Goal: Information Seeking & Learning: Learn about a topic

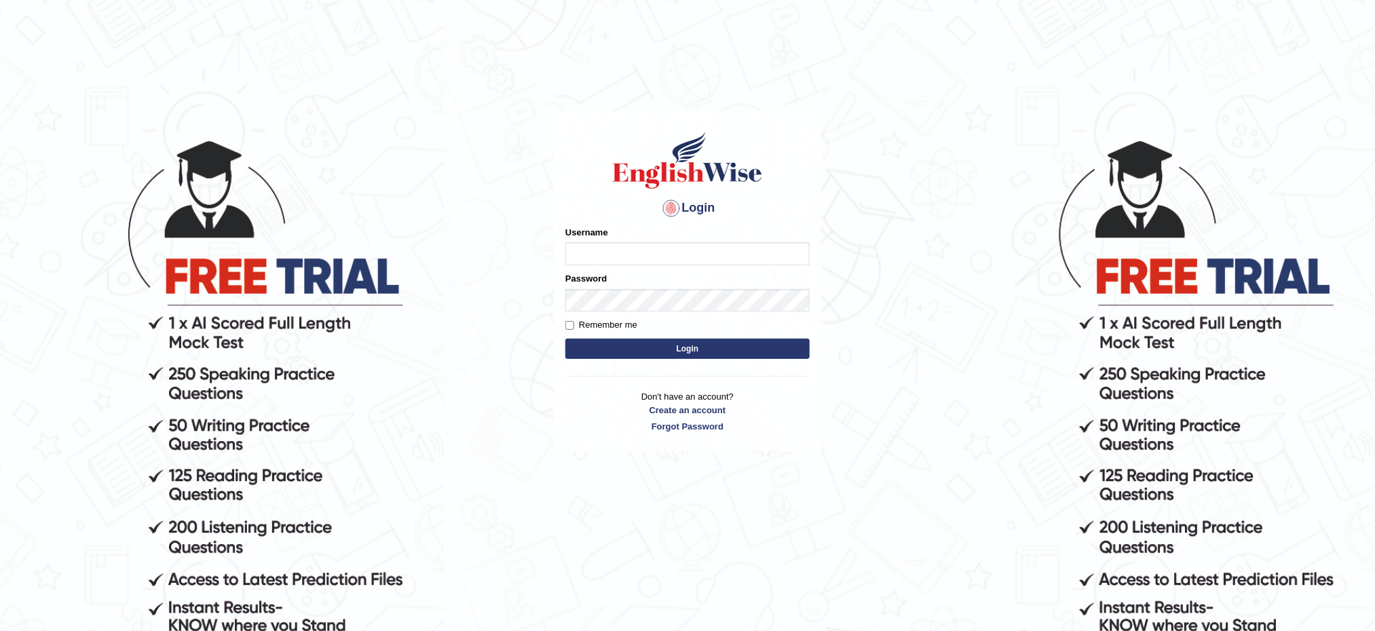
type input "musukwaluis1"
click at [652, 343] on button "Login" at bounding box center [687, 349] width 244 height 20
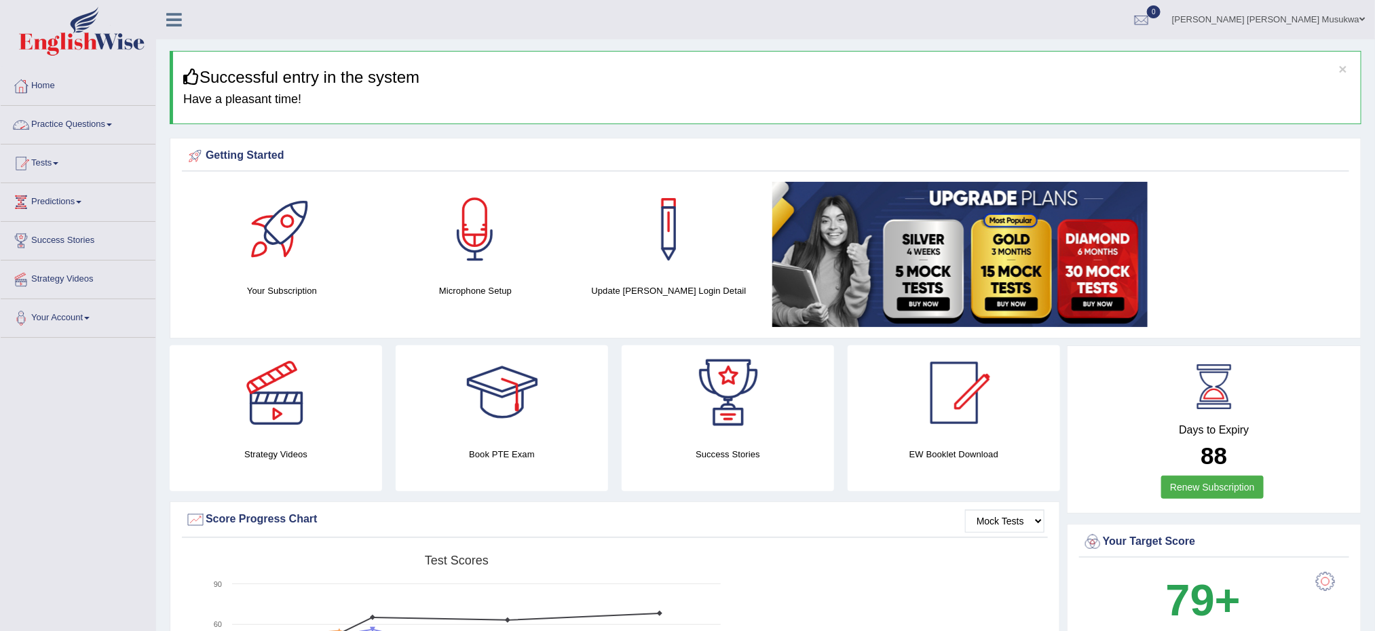
click at [56, 127] on link "Practice Questions" at bounding box center [78, 123] width 155 height 34
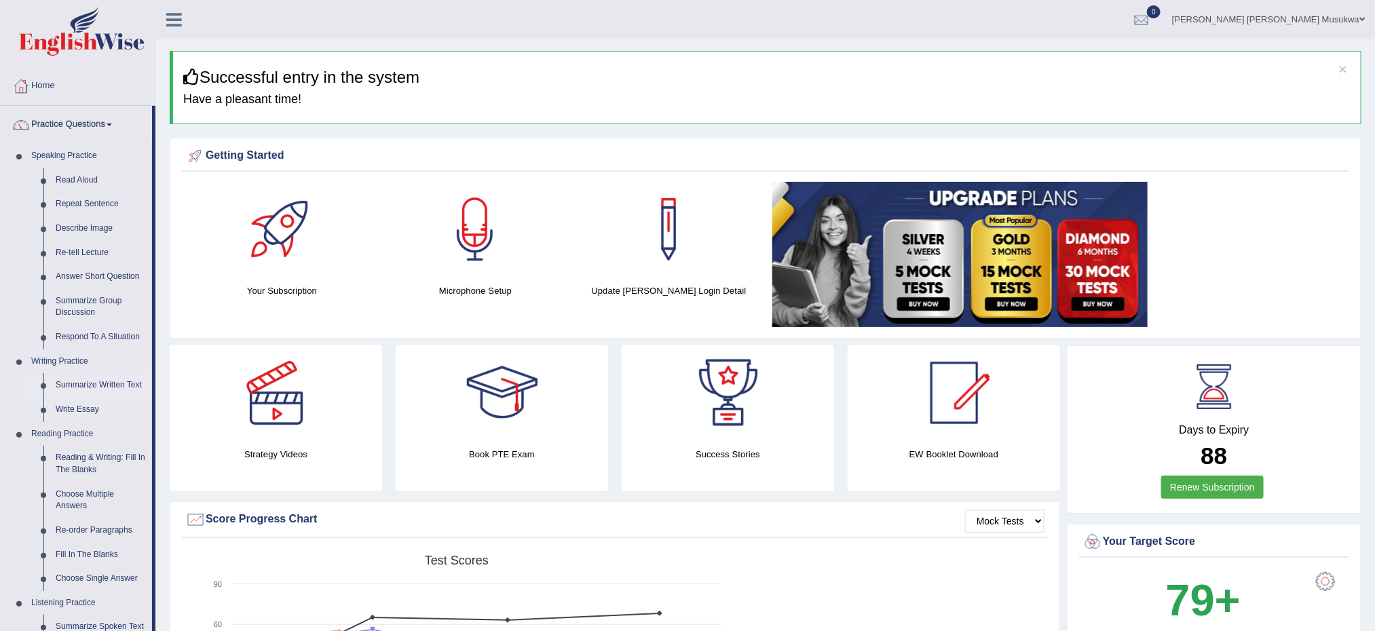
click at [116, 386] on link "Summarize Written Text" at bounding box center [101, 385] width 102 height 24
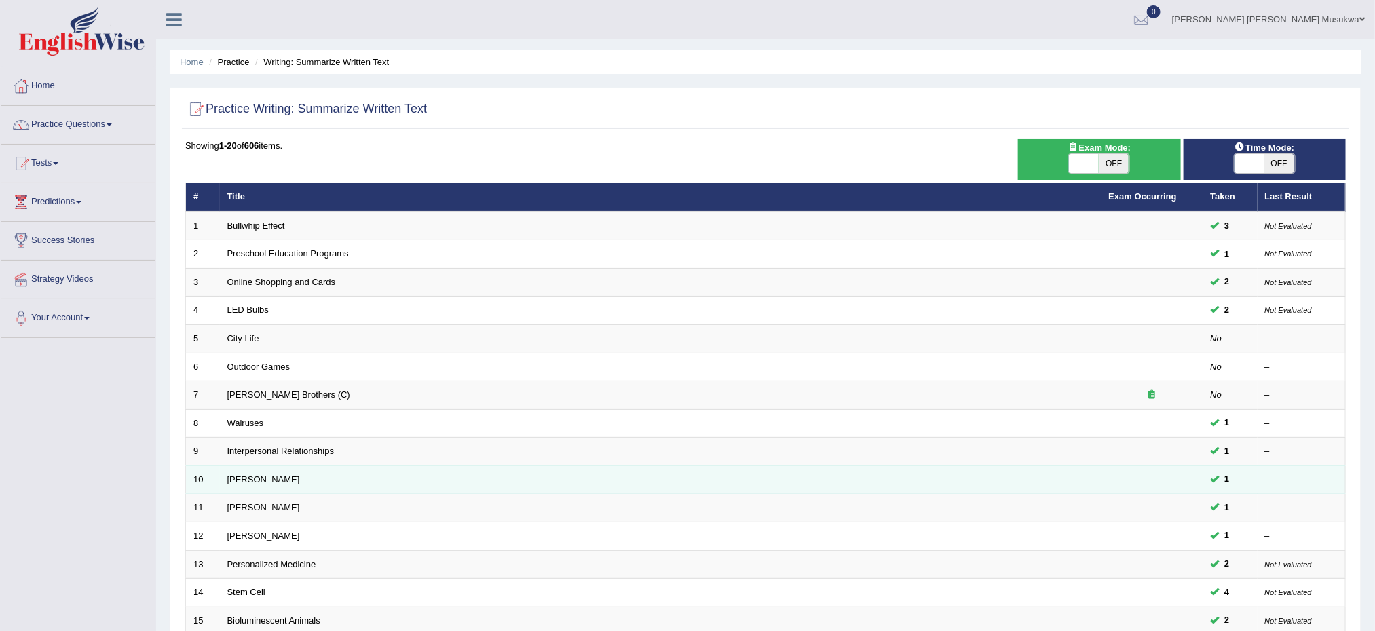
drag, startPoint x: 358, startPoint y: 457, endPoint x: 379, endPoint y: 483, distance: 33.8
click at [379, 483] on tbody "1 Bullwhip Effect 3 Not Evaluated 2 Preschool Education Programs 1 Not Evaluate…" at bounding box center [766, 494] width 1160 height 565
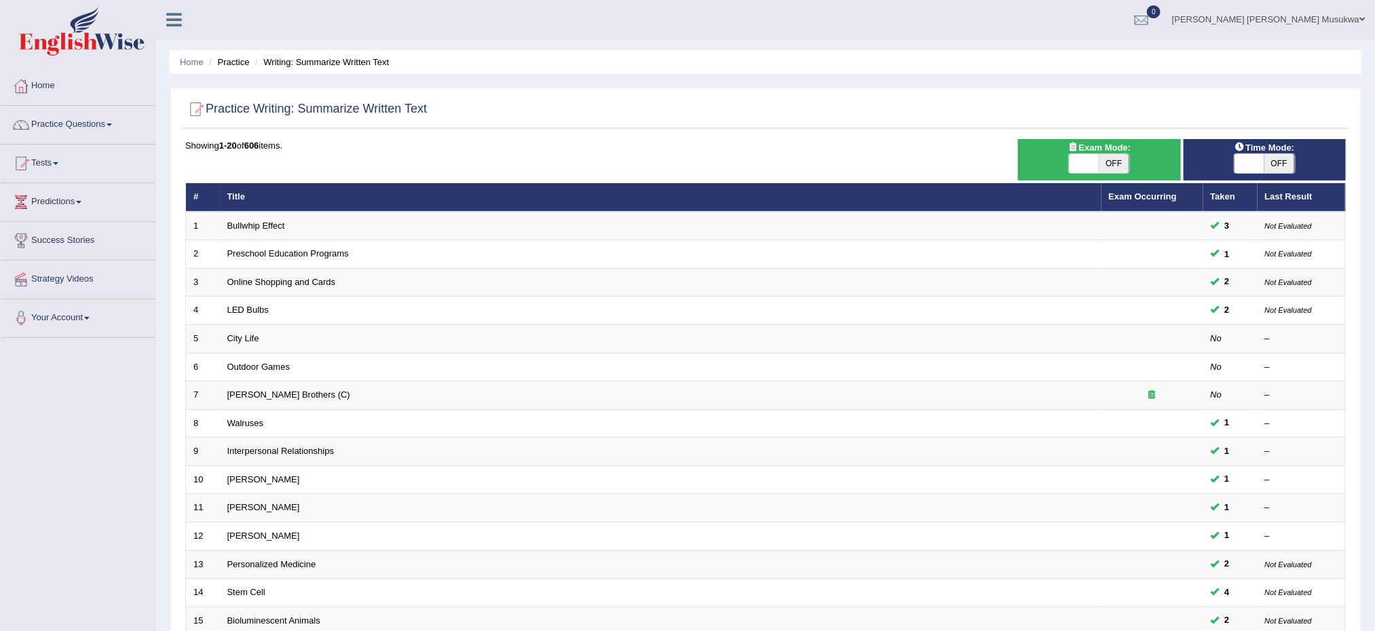
click at [1108, 173] on span "OFF" at bounding box center [1114, 163] width 30 height 19
checkbox input "true"
click at [1108, 173] on span "OFF" at bounding box center [1114, 163] width 30 height 19
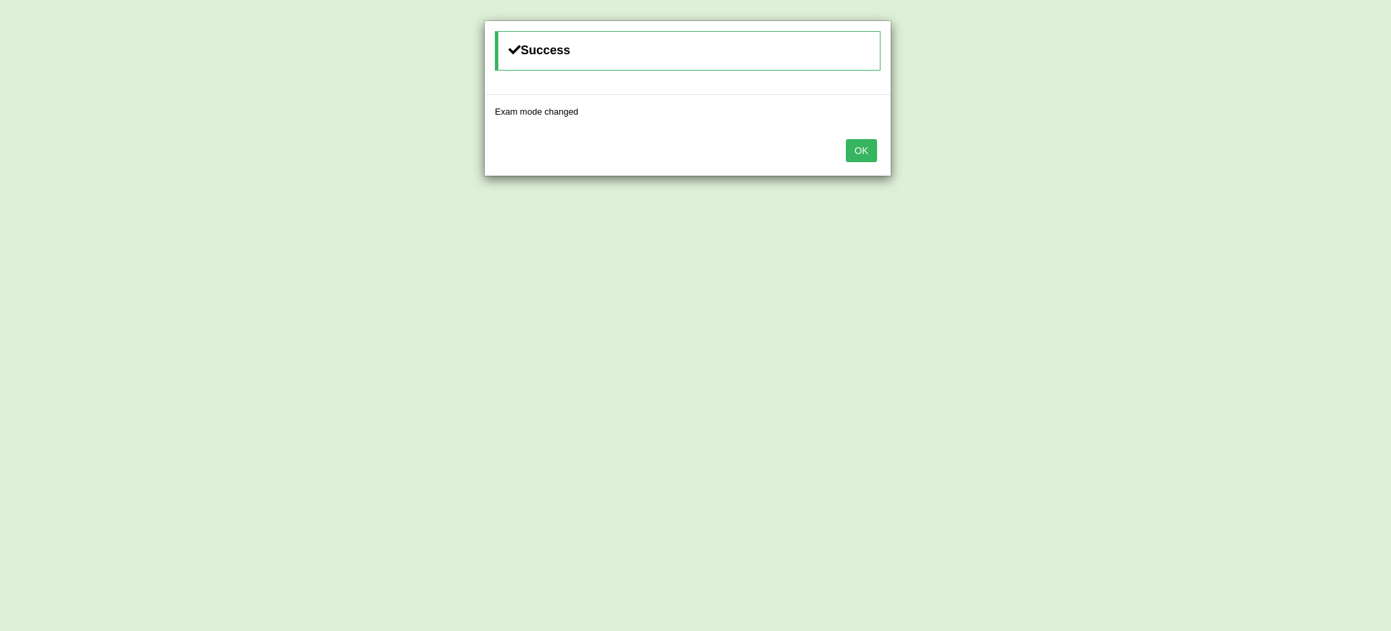
click at [861, 145] on button "OK" at bounding box center [861, 150] width 31 height 23
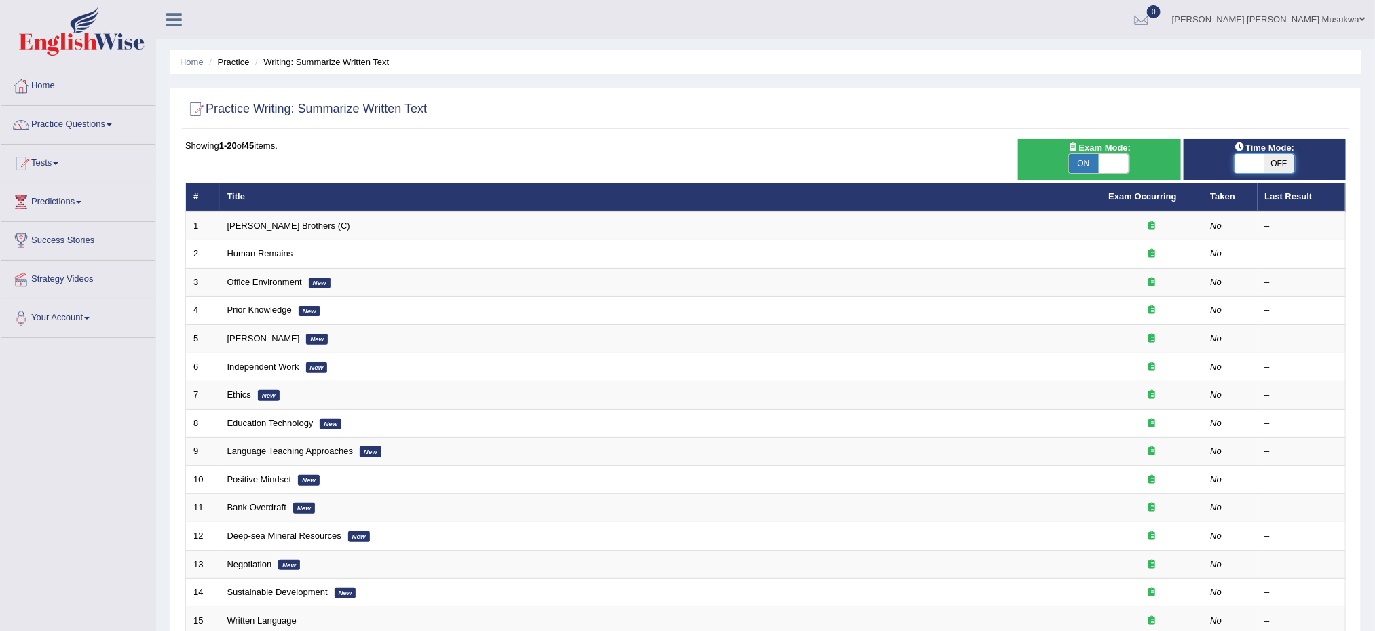
click at [1243, 163] on span at bounding box center [1250, 163] width 30 height 19
checkbox input "true"
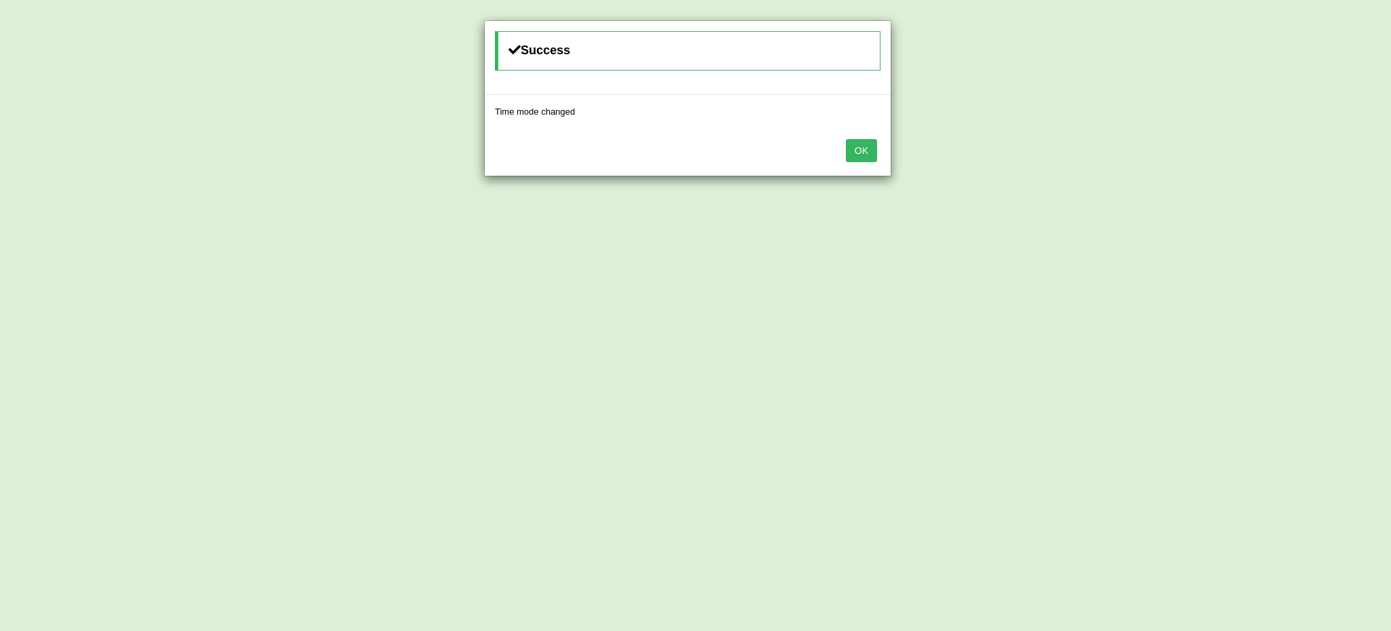
click at [849, 157] on button "OK" at bounding box center [861, 150] width 31 height 23
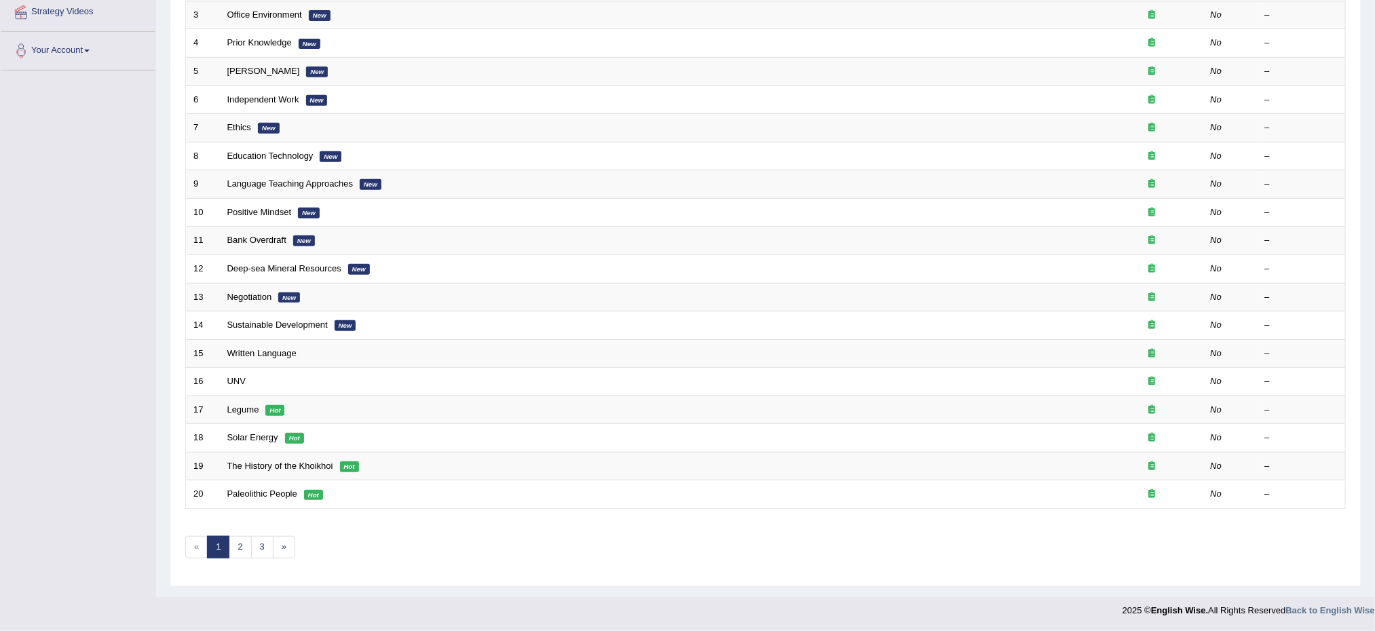
scroll to position [276, 0]
click at [290, 540] on link "»" at bounding box center [284, 547] width 22 height 22
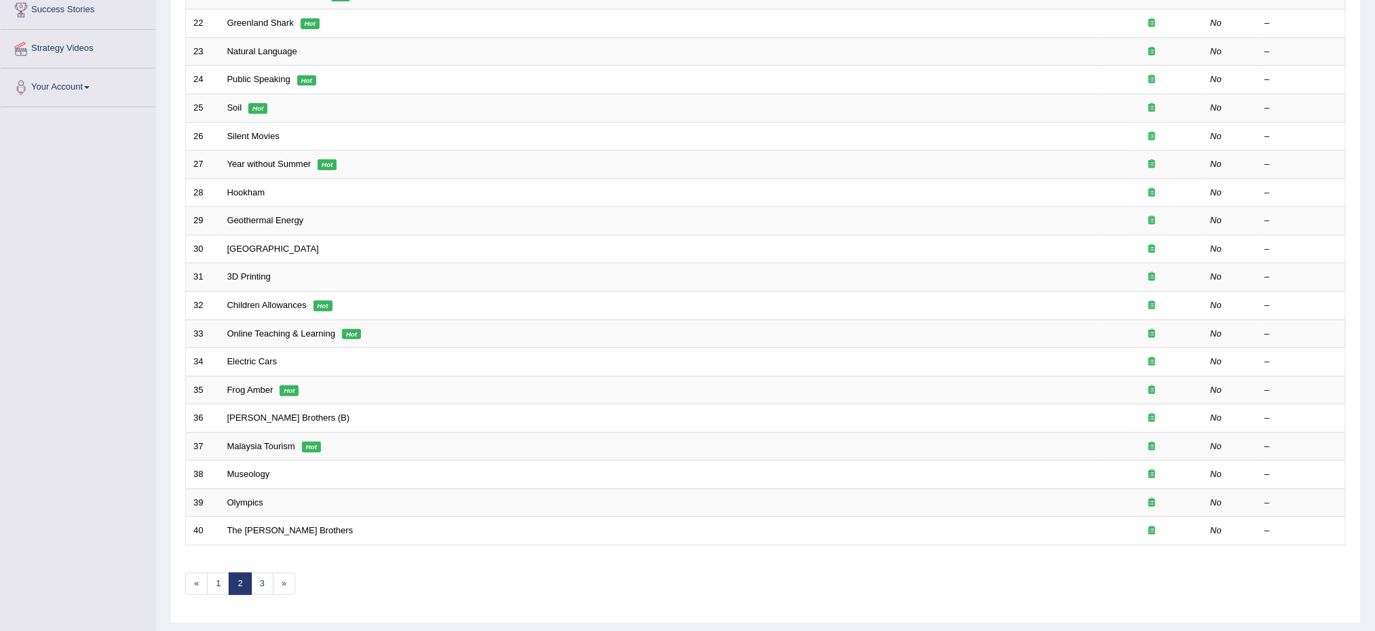
scroll to position [276, 0]
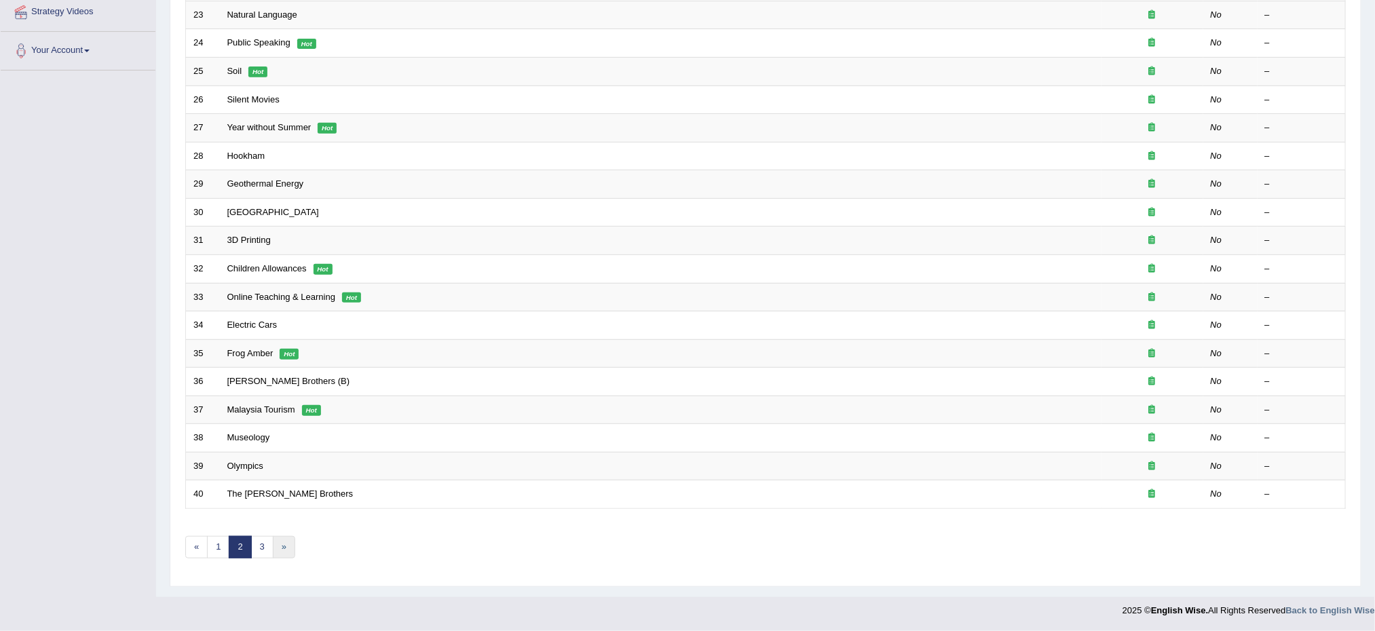
click at [288, 536] on link "»" at bounding box center [284, 547] width 22 height 22
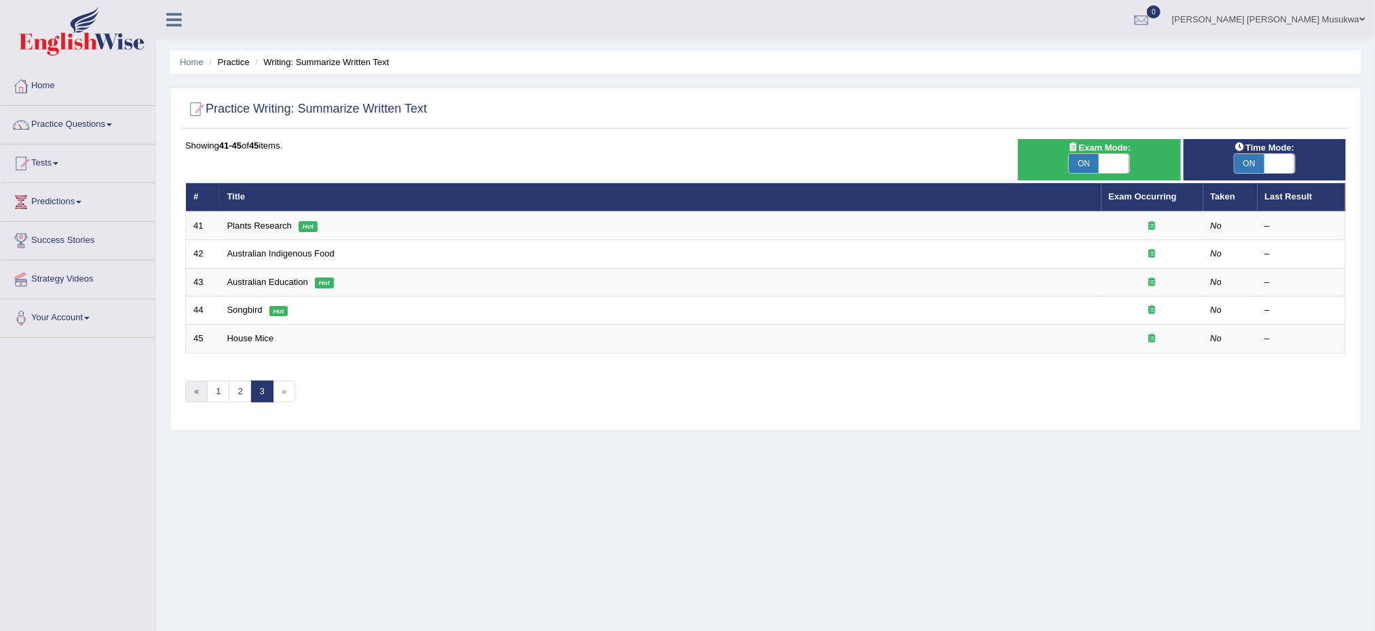
click at [194, 394] on link "«" at bounding box center [196, 392] width 22 height 22
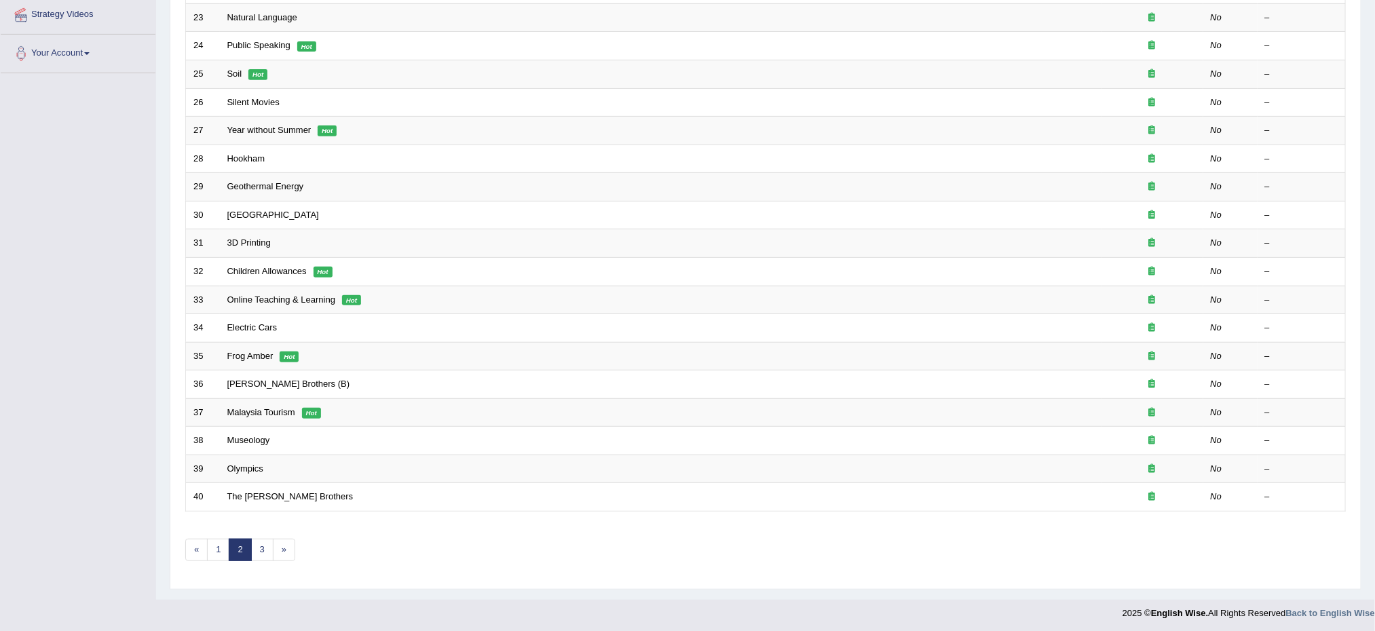
scroll to position [276, 0]
click at [198, 544] on link "«" at bounding box center [196, 547] width 22 height 22
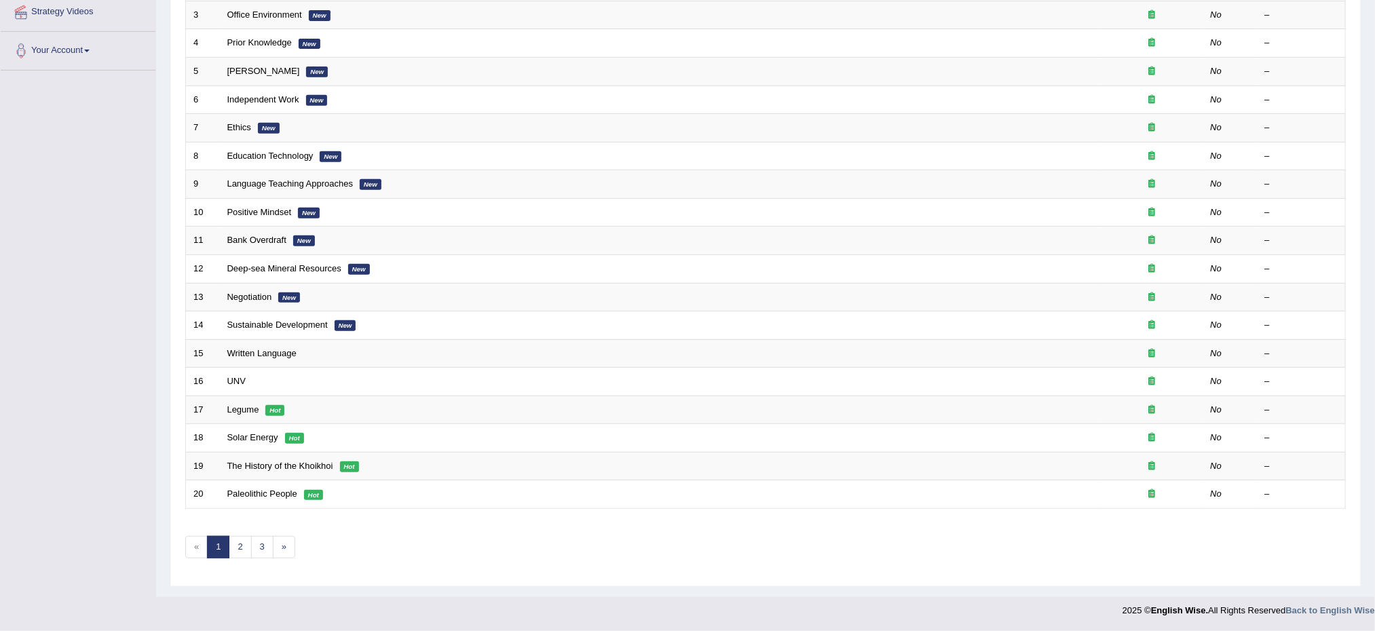
scroll to position [276, 0]
